Goal: Information Seeking & Learning: Learn about a topic

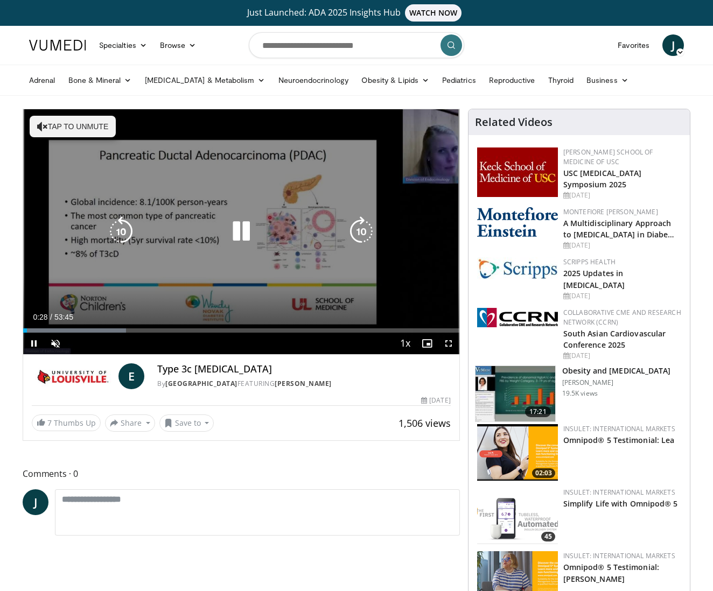
click at [48, 122] on button "Tap to unmute" at bounding box center [73, 127] width 86 height 22
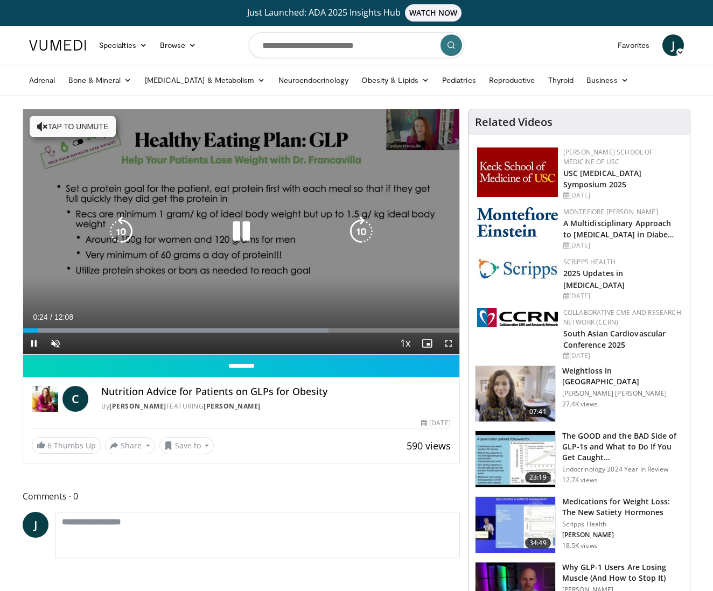
click at [41, 126] on icon "Video Player" at bounding box center [42, 126] width 11 height 11
click at [79, 130] on button "Tap to unmute" at bounding box center [73, 127] width 86 height 22
click at [54, 344] on span "Video Player" at bounding box center [56, 344] width 22 height 22
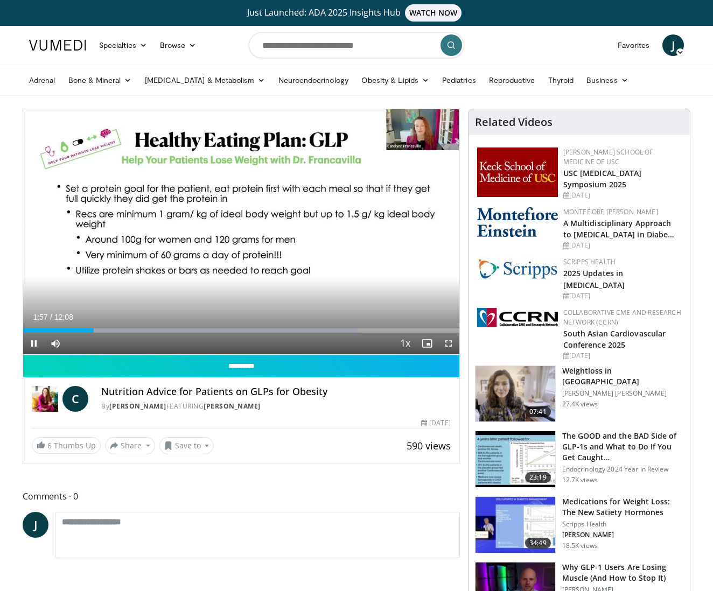
click at [426, 344] on span "Video Player" at bounding box center [427, 344] width 22 height 22
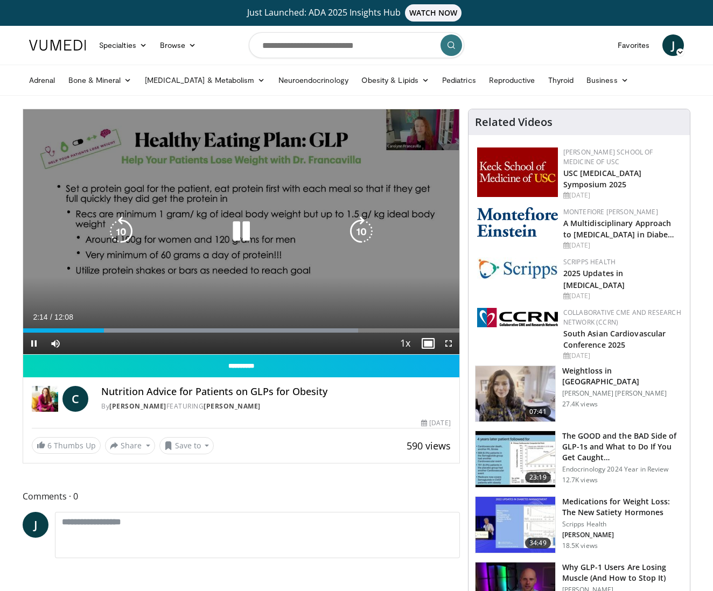
click at [443, 157] on div "10 seconds Tap to unmute" at bounding box center [241, 231] width 436 height 245
click at [241, 232] on icon "Video Player" at bounding box center [241, 231] width 30 height 30
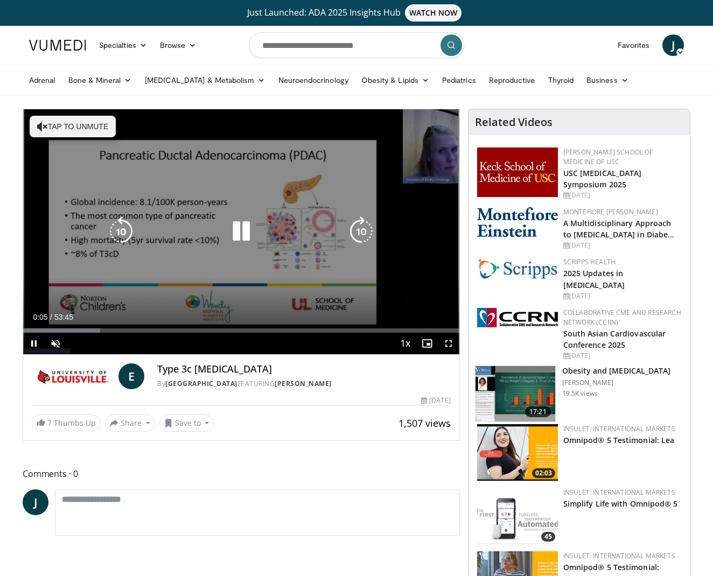
click at [73, 128] on button "Tap to unmute" at bounding box center [73, 127] width 86 height 22
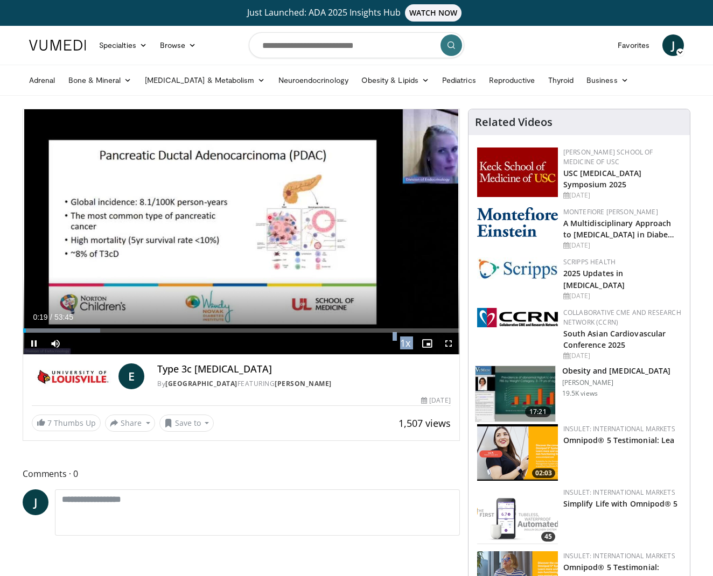
drag, startPoint x: 98, startPoint y: 342, endPoint x: 86, endPoint y: 342, distance: 12.4
click at [86, 342] on video-js "**********" at bounding box center [241, 232] width 436 height 246
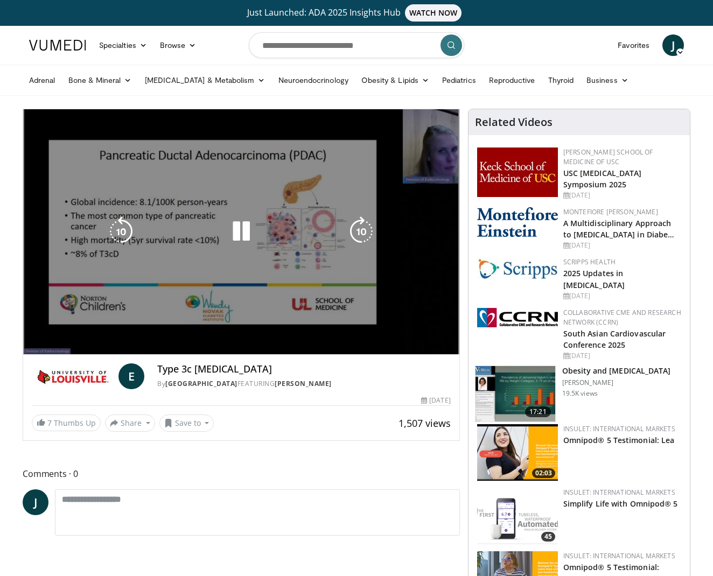
scroll to position [0, 1]
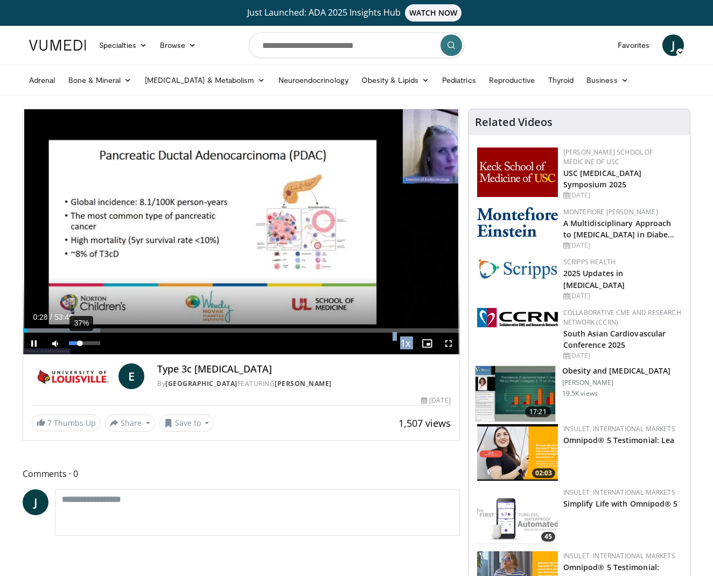
drag, startPoint x: 99, startPoint y: 344, endPoint x: 79, endPoint y: 343, distance: 20.0
click at [79, 343] on div "Volume Level" at bounding box center [74, 343] width 11 height 4
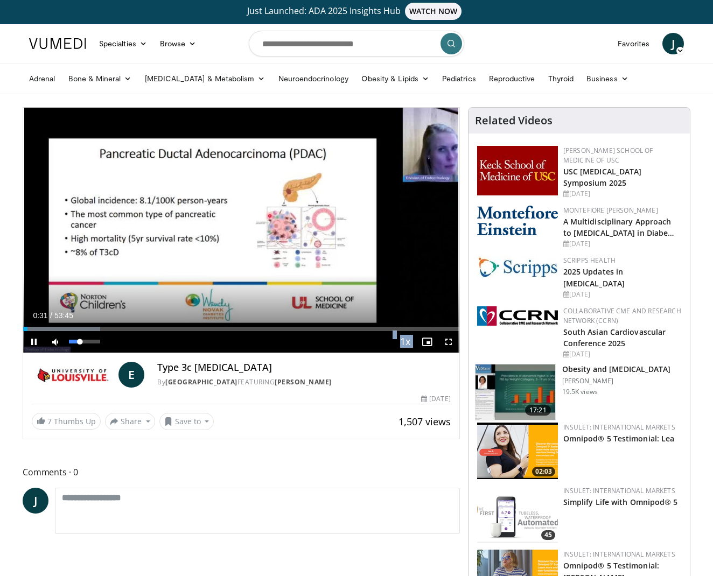
click at [57, 342] on span "Video Player" at bounding box center [56, 342] width 22 height 22
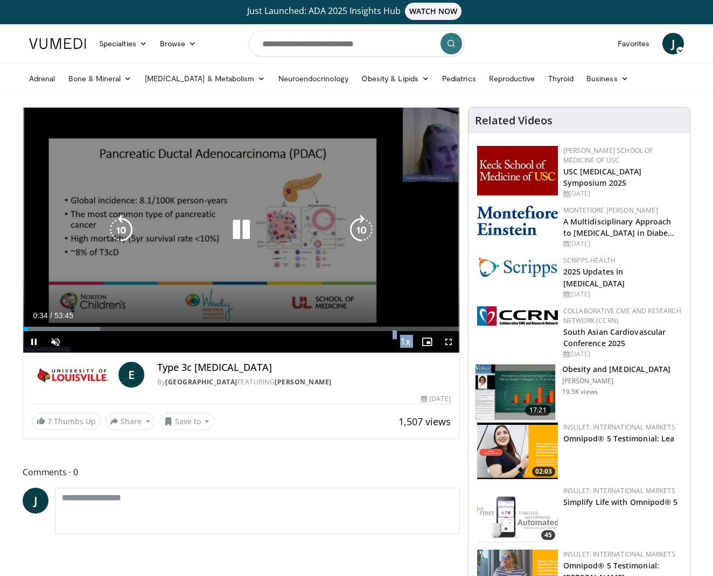
scroll to position [2, 0]
click at [241, 223] on icon "Video Player" at bounding box center [241, 230] width 30 height 30
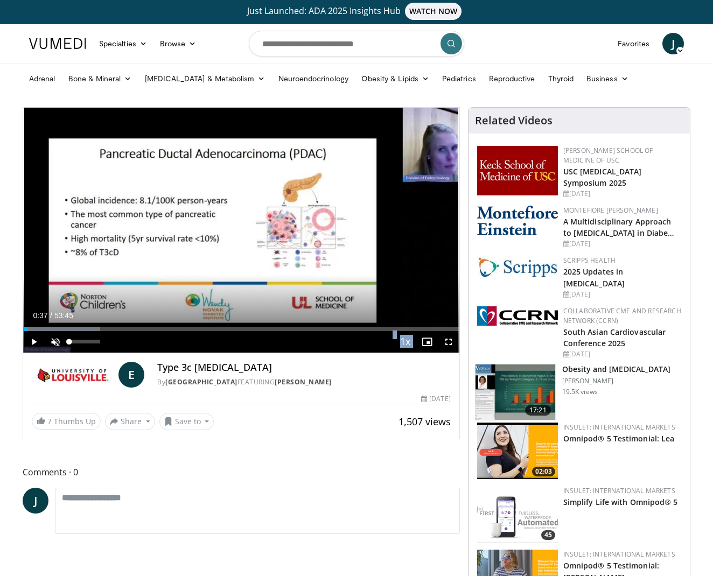
click at [57, 340] on span "Video Player" at bounding box center [56, 342] width 22 height 22
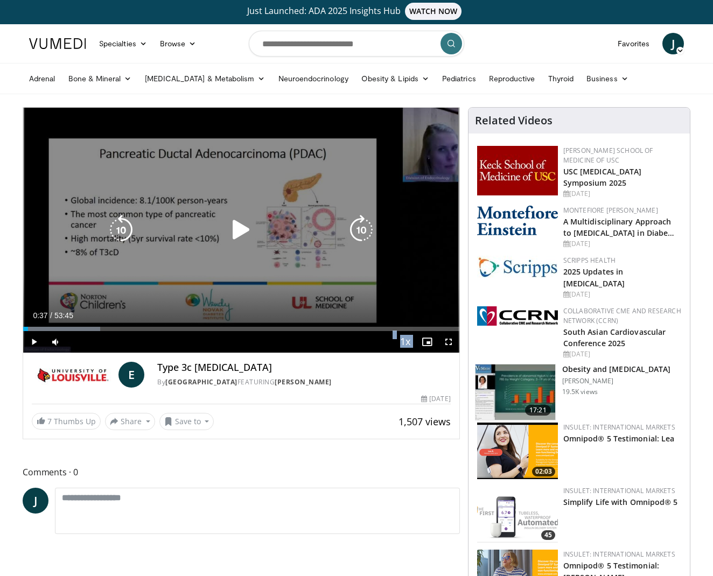
click at [236, 222] on icon "Video Player" at bounding box center [241, 230] width 30 height 30
click at [236, 223] on icon "Video Player" at bounding box center [241, 230] width 30 height 30
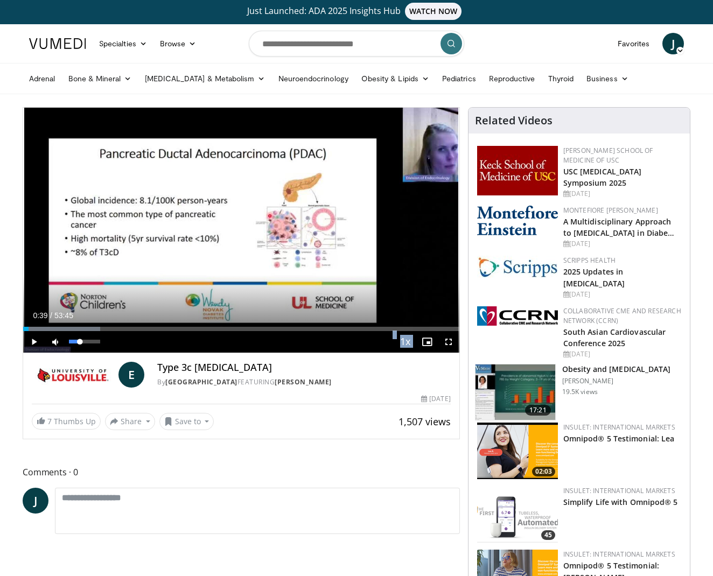
click at [55, 341] on span "Video Player" at bounding box center [56, 342] width 22 height 22
click at [56, 341] on span "Video Player" at bounding box center [56, 342] width 22 height 22
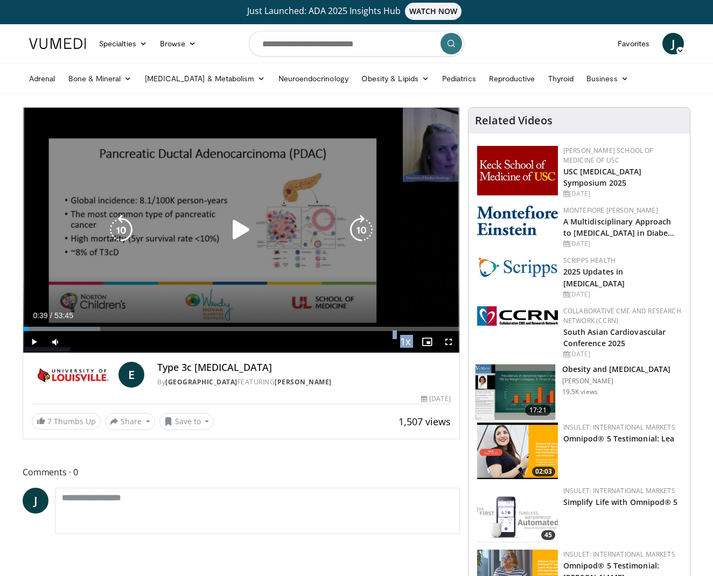
click at [240, 229] on icon "Video Player" at bounding box center [241, 230] width 30 height 30
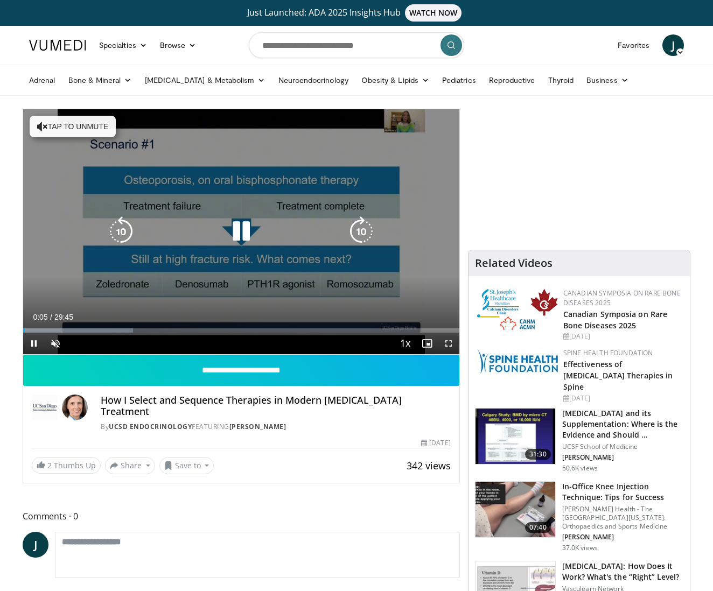
click at [67, 127] on button "Tap to unmute" at bounding box center [73, 127] width 86 height 22
drag, startPoint x: 60, startPoint y: 330, endPoint x: 102, endPoint y: 331, distance: 42.0
click at [102, 331] on video-js "**********" at bounding box center [241, 232] width 436 height 246
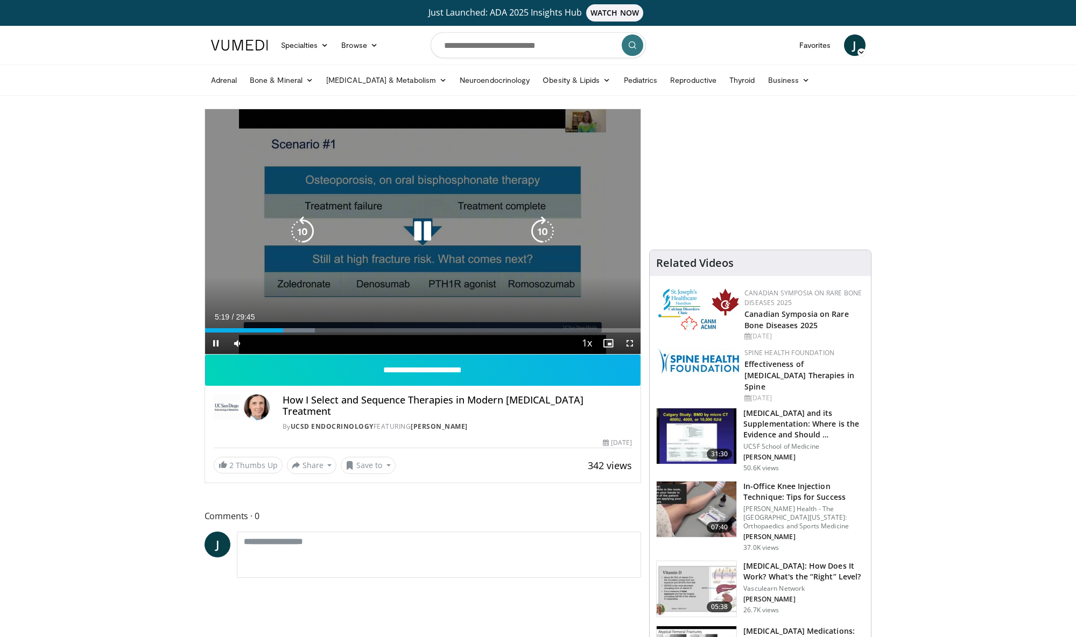
click at [580, 120] on div "10 seconds Tap to unmute" at bounding box center [423, 231] width 436 height 245
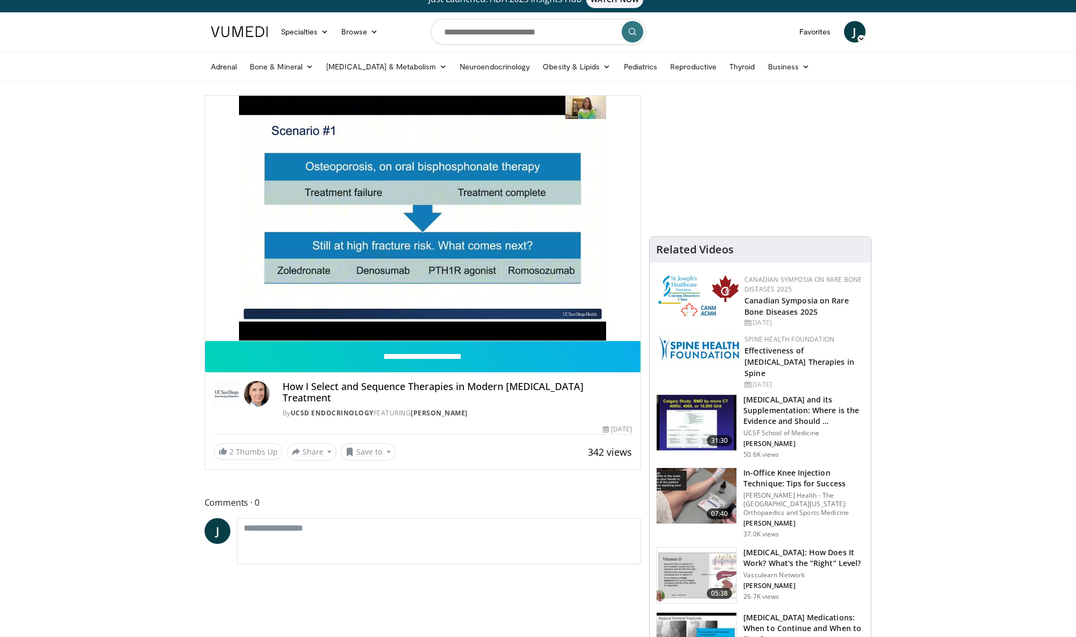
scroll to position [13, 0]
